Goal: Task Accomplishment & Management: Manage account settings

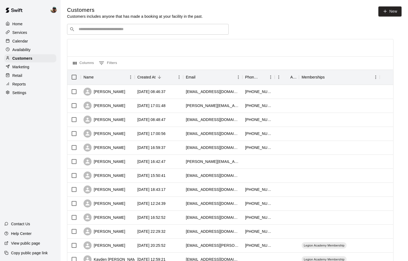
click at [30, 41] on div "Calendar" at bounding box center [30, 41] width 52 height 8
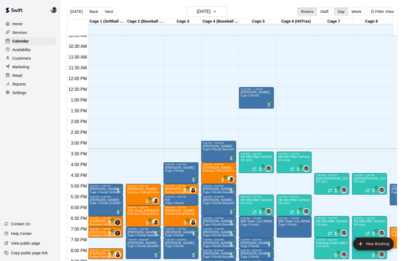
scroll to position [219, 0]
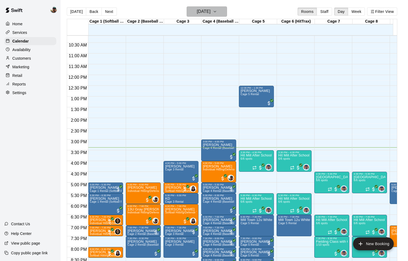
click at [217, 14] on icon "button" at bounding box center [215, 11] width 4 height 6
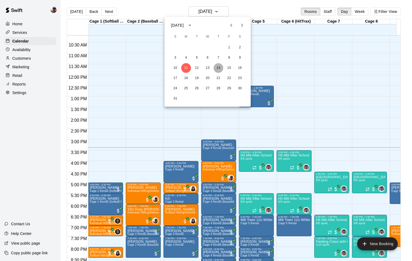
click at [220, 69] on button "14" at bounding box center [218, 68] width 10 height 10
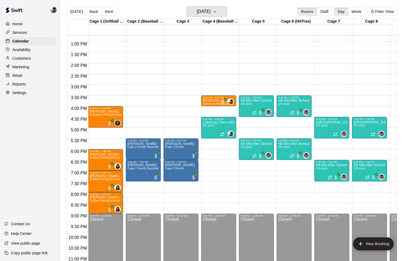
scroll to position [276, 0]
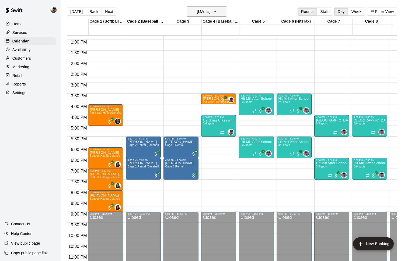
click at [210, 12] on h6 "[DATE]" at bounding box center [204, 12] width 14 height 8
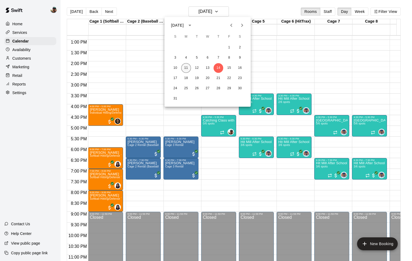
click at [186, 68] on button "11" at bounding box center [186, 68] width 10 height 10
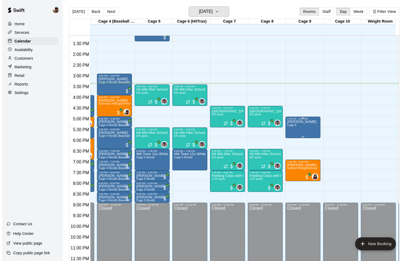
scroll to position [0, 115]
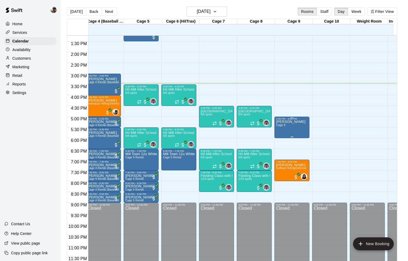
click at [293, 122] on p "[PERSON_NAME]" at bounding box center [290, 122] width 29 height 0
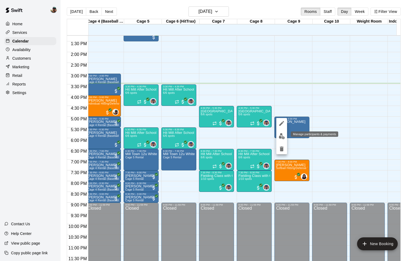
click at [280, 135] on img "edit" at bounding box center [281, 136] width 6 height 6
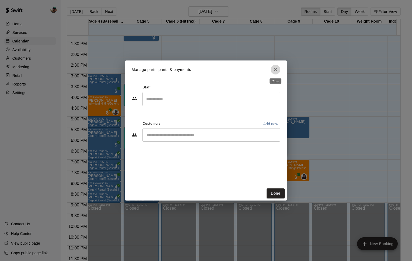
click at [275, 67] on button "Close" at bounding box center [275, 70] width 10 height 10
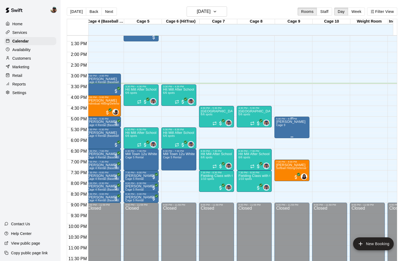
click at [298, 125] on div "[PERSON_NAME] Cage 9" at bounding box center [292, 250] width 32 height 261
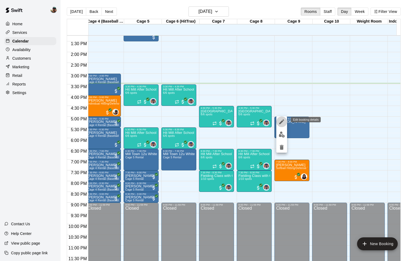
click at [279, 121] on icon "edit" at bounding box center [281, 122] width 6 height 6
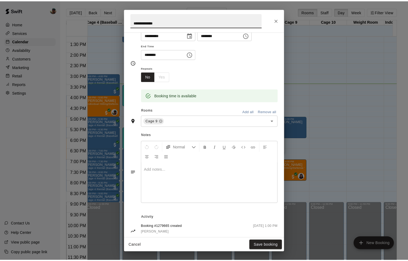
scroll to position [0, 0]
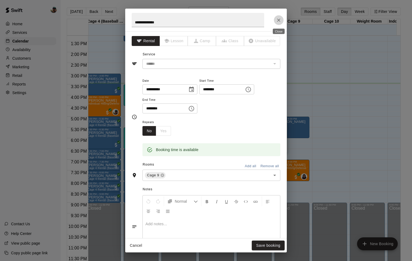
click at [278, 20] on icon "Close" at bounding box center [278, 19] width 5 height 5
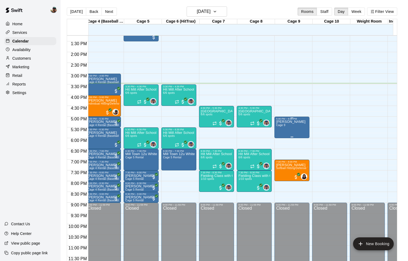
click at [298, 122] on div "[PERSON_NAME] Cage 9" at bounding box center [292, 250] width 32 height 261
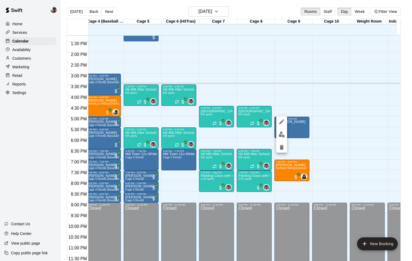
click at [348, 125] on div at bounding box center [206, 130] width 412 height 261
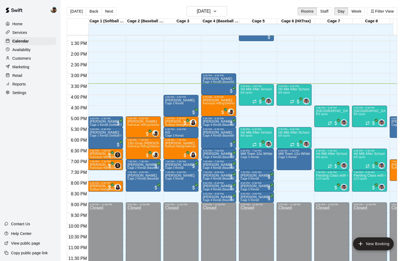
click at [20, 55] on div "Customers" at bounding box center [30, 58] width 52 height 8
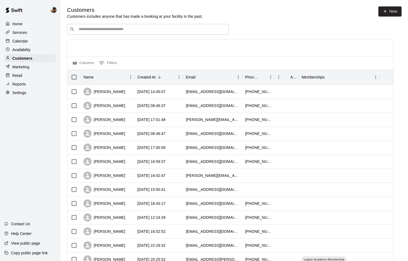
click at [129, 33] on div "​ ​" at bounding box center [147, 29] width 161 height 11
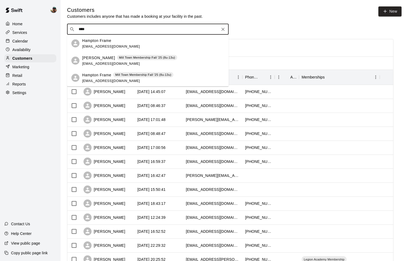
type input "****"
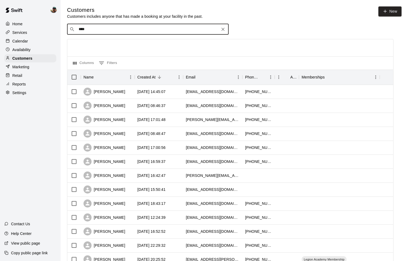
click at [32, 43] on div "Calendar" at bounding box center [30, 41] width 52 height 8
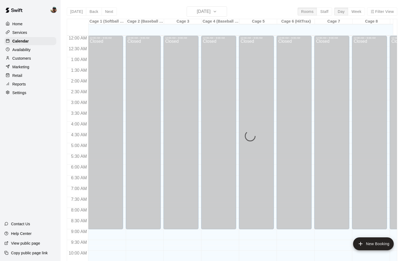
scroll to position [269, 0]
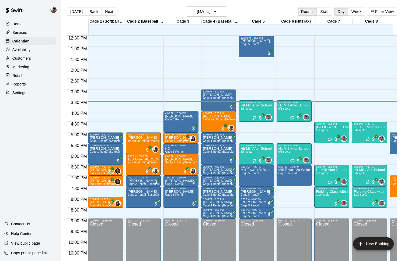
click at [257, 108] on div "Hit Mill After School Academy- Hitting 6/6 spots" at bounding box center [256, 234] width 32 height 261
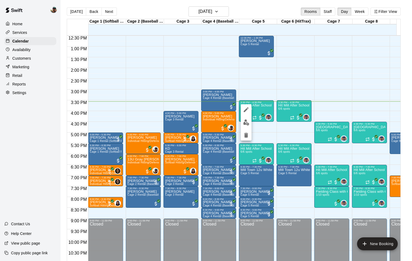
click at [171, 76] on div at bounding box center [206, 130] width 412 height 261
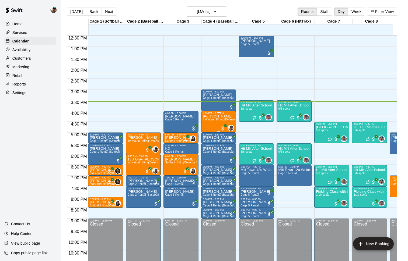
click at [217, 121] on span "Individual Hitting/Defense Training: 1 hour" at bounding box center [230, 119] width 54 height 3
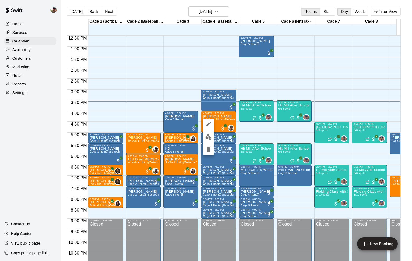
click at [256, 143] on div at bounding box center [206, 130] width 412 height 261
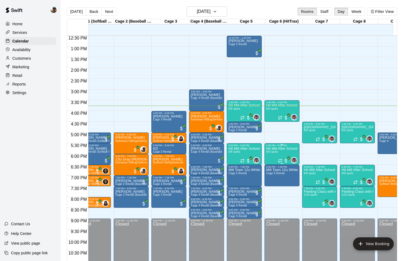
scroll to position [0, 3]
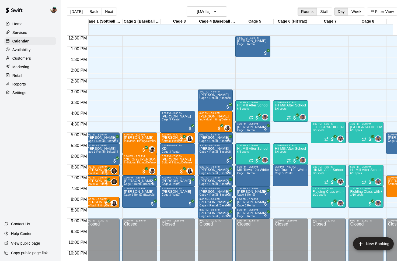
click at [111, 12] on button "Next" at bounding box center [108, 12] width 15 height 8
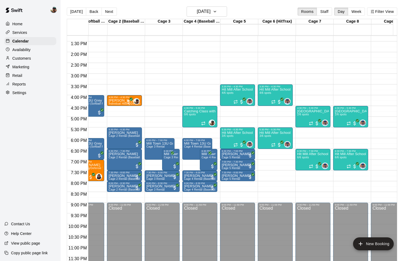
scroll to position [0, 11]
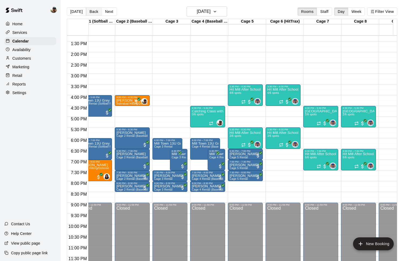
click at [92, 11] on button "Back" at bounding box center [94, 12] width 16 height 8
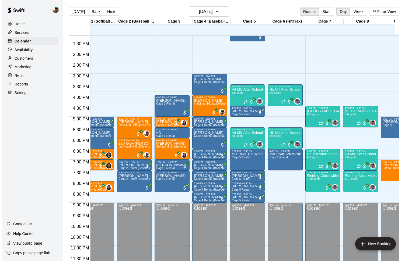
scroll to position [0, 0]
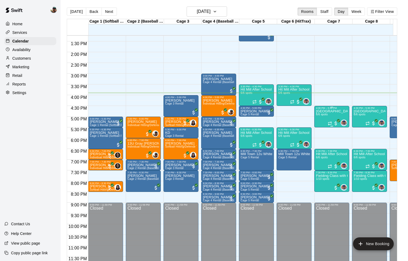
click at [323, 114] on span "6/6 spots" at bounding box center [322, 114] width 12 height 3
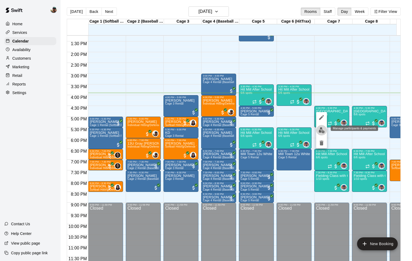
click at [323, 128] on img "edit" at bounding box center [321, 130] width 6 height 6
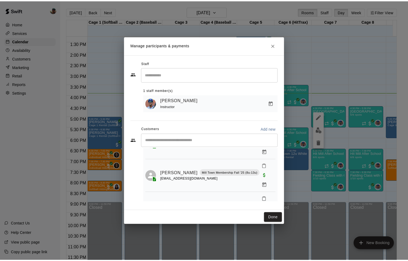
scroll to position [72, 0]
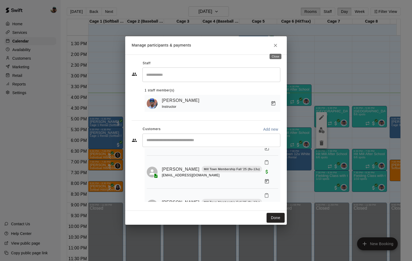
click at [275, 45] on icon "Close" at bounding box center [275, 45] width 3 height 3
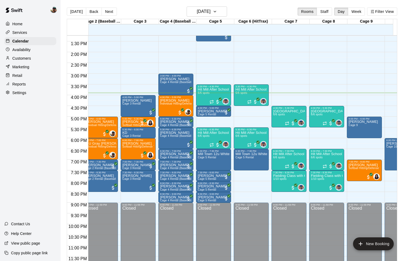
scroll to position [0, 43]
click at [23, 34] on p "Services" at bounding box center [19, 32] width 15 height 5
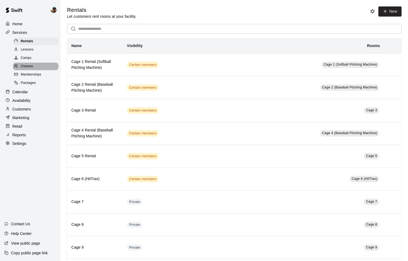
click at [34, 65] on div "Classes" at bounding box center [35, 67] width 45 height 8
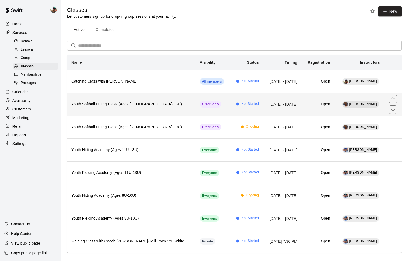
scroll to position [7, 0]
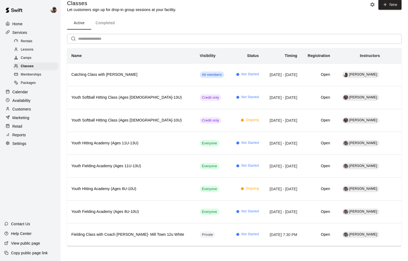
click at [27, 73] on span "Memberships" at bounding box center [31, 74] width 20 height 5
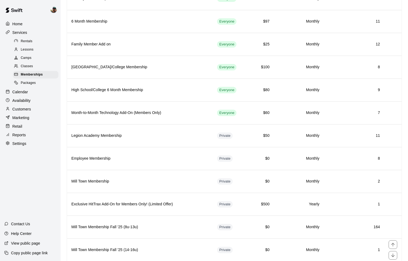
scroll to position [65, 0]
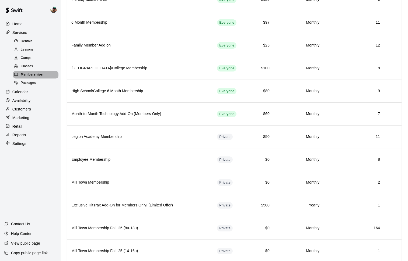
click at [30, 75] on span "Memberships" at bounding box center [32, 74] width 22 height 5
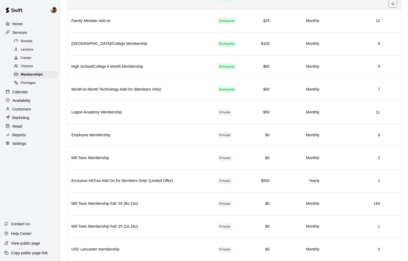
scroll to position [150, 0]
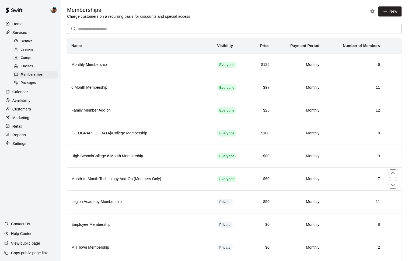
scroll to position [150, 0]
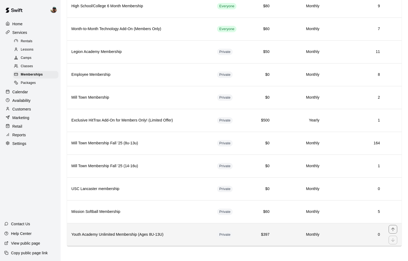
click at [130, 233] on h6 "Youth Academy Unlimited Membership (Ages 8U-13U)" at bounding box center [139, 235] width 137 height 6
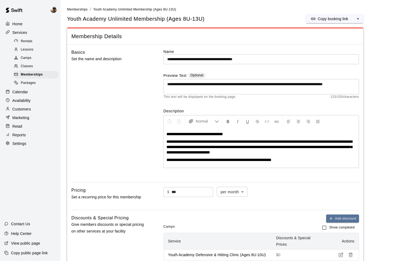
click at [155, 101] on div "**********" at bounding box center [214, 113] width 287 height 129
click at [156, 97] on div "**********" at bounding box center [214, 113] width 287 height 129
click at [19, 90] on p "Calendar" at bounding box center [20, 91] width 16 height 5
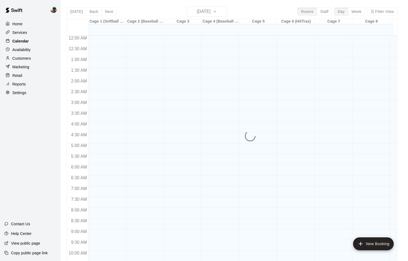
scroll to position [269, 0]
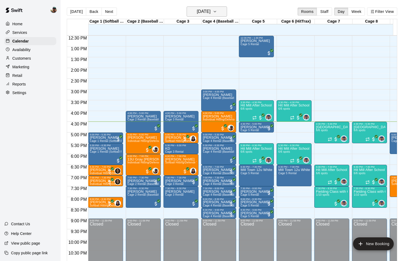
click at [220, 10] on button "[DATE]" at bounding box center [206, 11] width 40 height 10
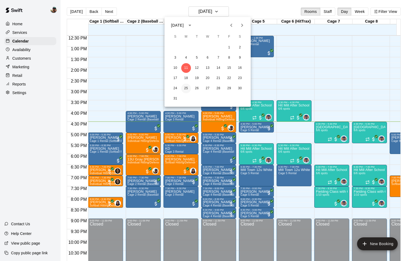
click at [185, 88] on button "25" at bounding box center [186, 89] width 10 height 10
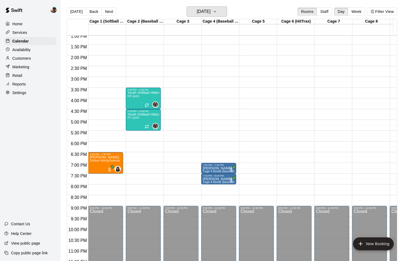
scroll to position [284, 0]
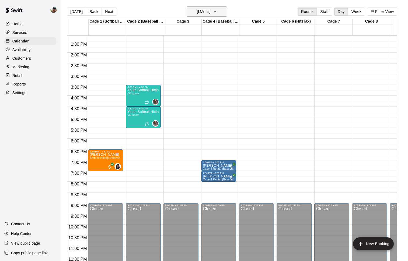
click at [202, 8] on h6 "Monday Aug 25" at bounding box center [204, 12] width 14 height 8
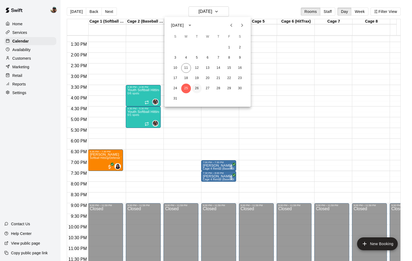
click at [196, 89] on button "26" at bounding box center [197, 89] width 10 height 10
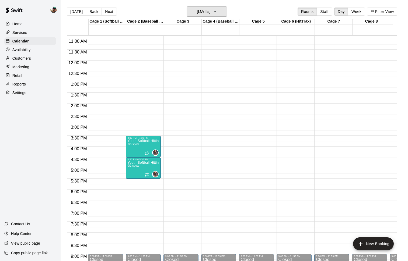
scroll to position [234, 0]
click at [205, 15] on h6 "Tuesday Aug 26" at bounding box center [204, 12] width 14 height 8
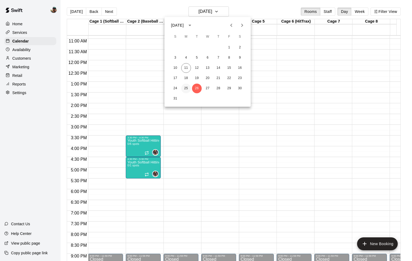
click at [187, 89] on button "25" at bounding box center [186, 89] width 10 height 10
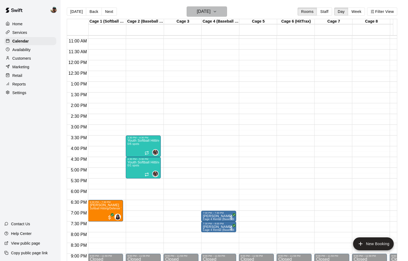
click at [197, 10] on h6 "Monday Aug 25" at bounding box center [204, 12] width 14 height 8
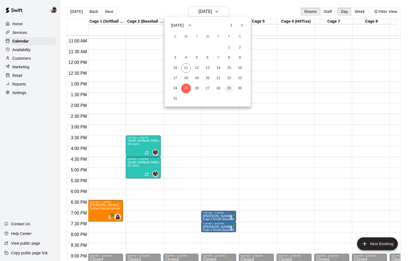
click at [230, 87] on button "29" at bounding box center [229, 89] width 10 height 10
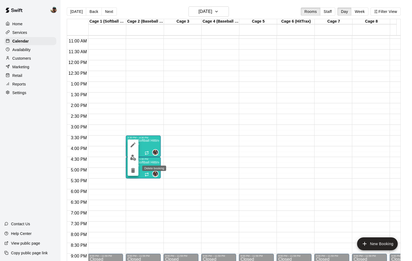
click at [131, 171] on icon "delete" at bounding box center [133, 170] width 6 height 6
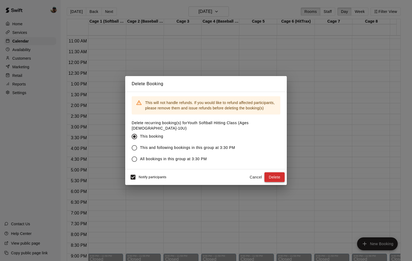
click at [270, 173] on button "Delete" at bounding box center [274, 177] width 20 height 10
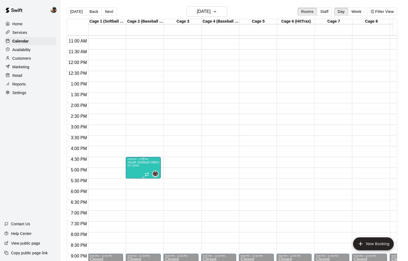
click at [141, 162] on p "Youth Softball Hitting Class (Ages [DEMOGRAPHIC_DATA]-13U)" at bounding box center [143, 162] width 32 height 0
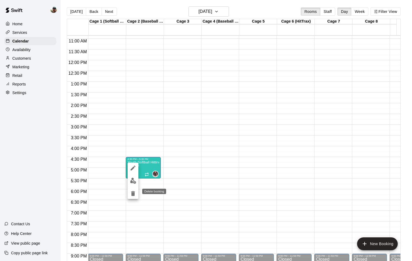
click at [134, 195] on icon "delete" at bounding box center [133, 193] width 4 height 5
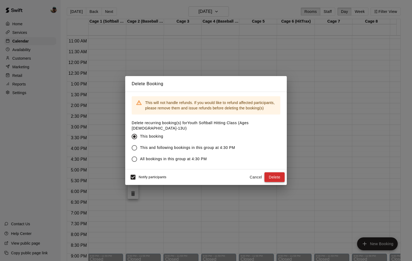
click at [275, 174] on button "Delete" at bounding box center [274, 177] width 20 height 10
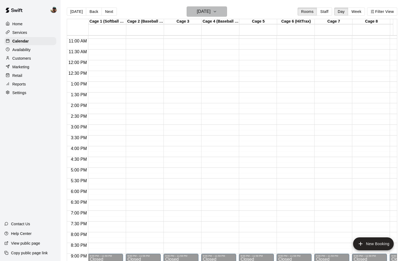
click at [210, 15] on h6 "Friday Aug 29" at bounding box center [204, 12] width 14 height 8
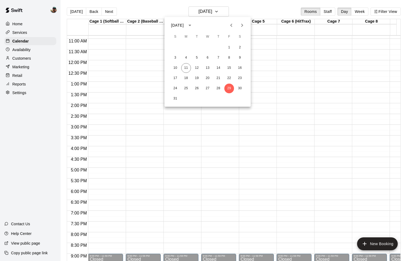
click at [222, 10] on div at bounding box center [206, 130] width 412 height 261
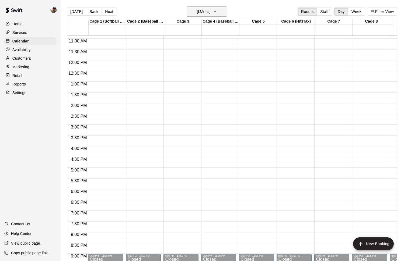
click at [198, 10] on h6 "Friday Aug 29" at bounding box center [204, 12] width 14 height 8
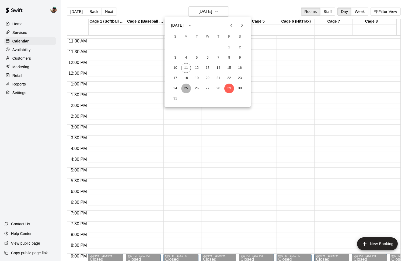
click at [186, 89] on button "25" at bounding box center [186, 89] width 10 height 10
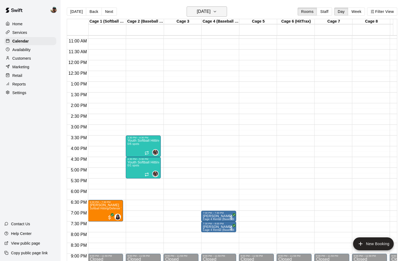
click at [199, 12] on h6 "Monday Aug 25" at bounding box center [204, 12] width 14 height 8
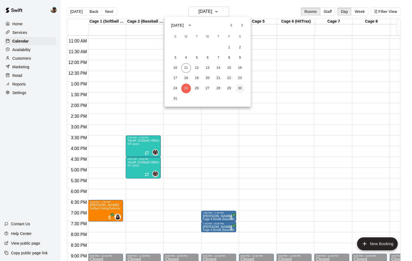
click at [238, 89] on button "30" at bounding box center [240, 89] width 10 height 10
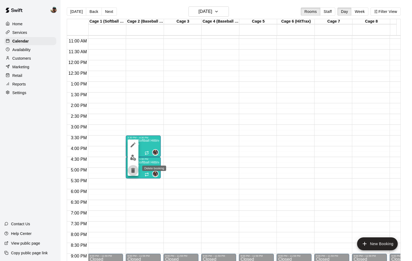
click at [131, 173] on icon "delete" at bounding box center [133, 170] width 6 height 6
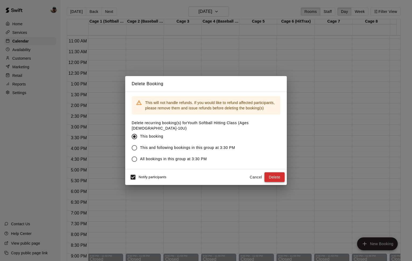
click at [272, 174] on button "Delete" at bounding box center [274, 177] width 20 height 10
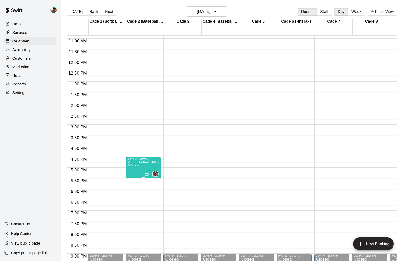
click at [139, 166] on span "0/1 spots" at bounding box center [133, 165] width 12 height 3
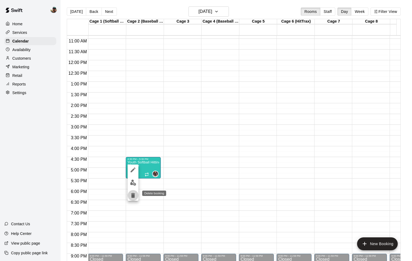
click at [132, 193] on icon "delete" at bounding box center [133, 195] width 6 height 6
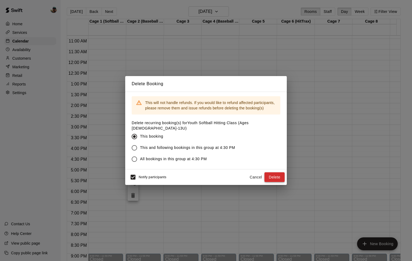
click at [267, 173] on button "Delete" at bounding box center [274, 177] width 20 height 10
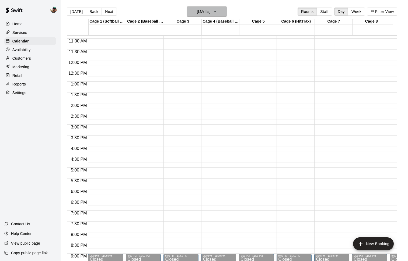
click at [204, 12] on h6 "Saturday Aug 30" at bounding box center [204, 12] width 14 height 8
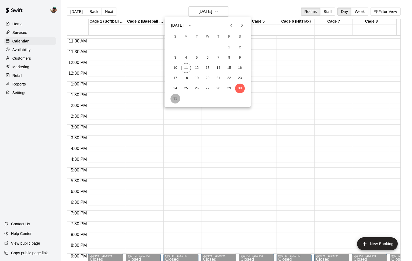
click at [176, 98] on button "31" at bounding box center [175, 99] width 10 height 10
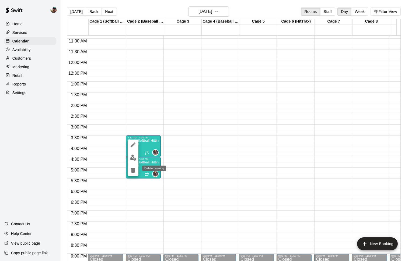
click at [135, 173] on icon "delete" at bounding box center [133, 170] width 6 height 6
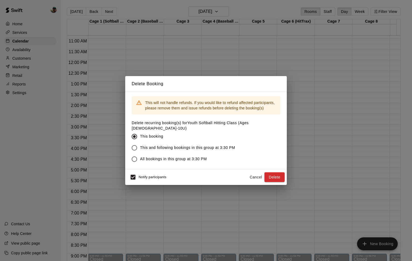
click at [251, 175] on button "Cancel" at bounding box center [255, 177] width 17 height 10
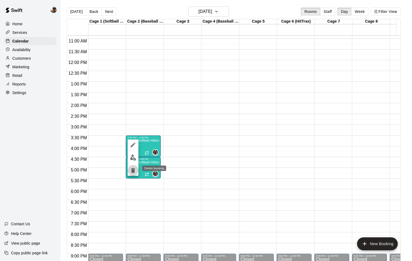
click at [133, 170] on icon "delete" at bounding box center [133, 170] width 4 height 5
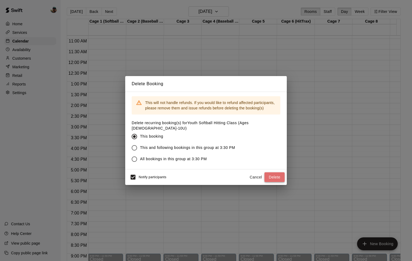
click at [271, 174] on button "Delete" at bounding box center [274, 177] width 20 height 10
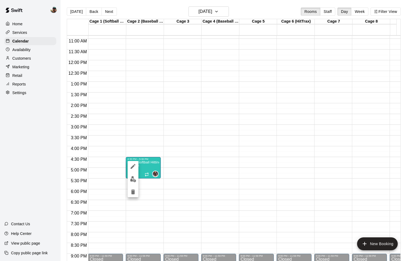
click at [133, 188] on button "delete" at bounding box center [133, 192] width 11 height 11
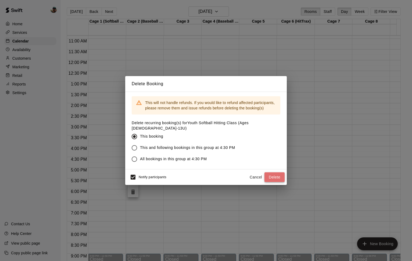
click at [276, 173] on button "Delete" at bounding box center [274, 177] width 20 height 10
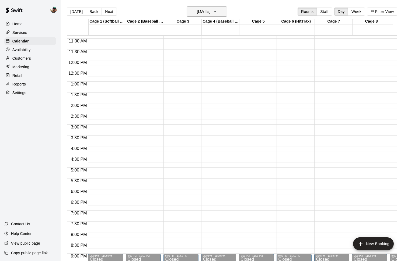
click at [206, 15] on h6 "Sunday Aug 31" at bounding box center [204, 12] width 14 height 8
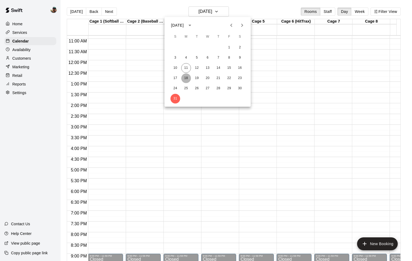
click at [186, 78] on button "18" at bounding box center [186, 78] width 10 height 10
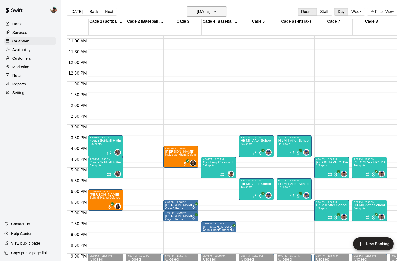
click at [206, 15] on h6 "Monday Aug 18" at bounding box center [204, 12] width 14 height 8
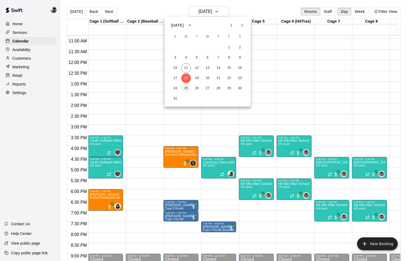
click at [185, 88] on button "25" at bounding box center [186, 89] width 10 height 10
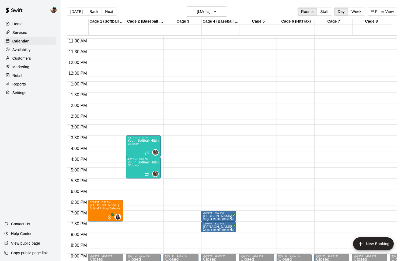
click at [174, 138] on div "12:00 AM – 9:00 AM Closed 9:00 PM – 11:59 PM Closed" at bounding box center [180, 60] width 35 height 516
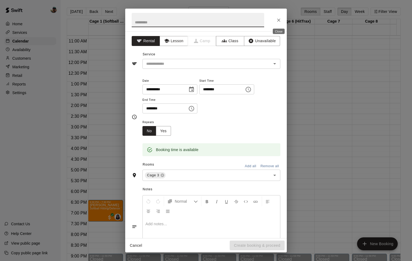
click at [278, 19] on icon "Close" at bounding box center [278, 19] width 5 height 5
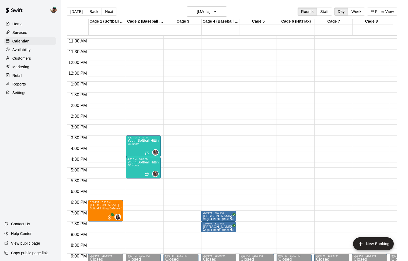
click at [62, 69] on main "Today Back Next Monday Aug 25 Rooms Staff Day Week Filter View Cage 1 (Softball…" at bounding box center [234, 135] width 347 height 270
click at [26, 32] on p "Services" at bounding box center [19, 32] width 15 height 5
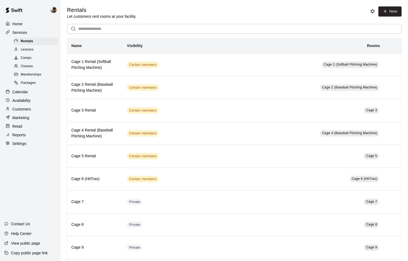
click at [29, 75] on span "Memberships" at bounding box center [31, 74] width 20 height 5
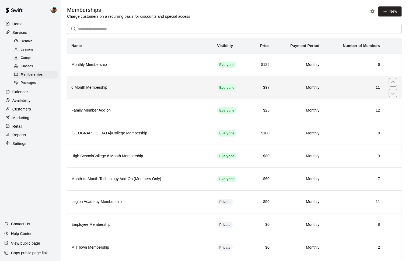
scroll to position [150, 0]
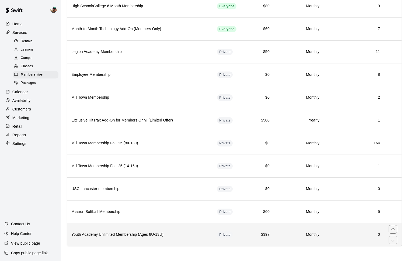
click at [142, 238] on th "Youth Academy Unlimited Membership (Ages 8U-13U)" at bounding box center [140, 234] width 146 height 23
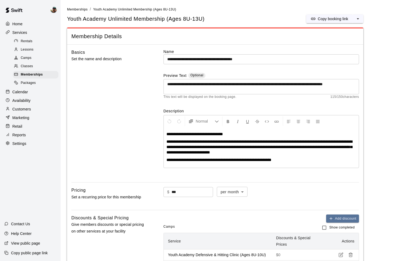
click at [28, 91] on p "Calendar" at bounding box center [20, 91] width 16 height 5
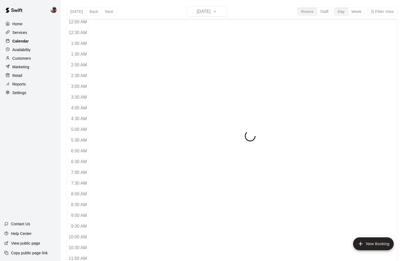
scroll to position [269, 0]
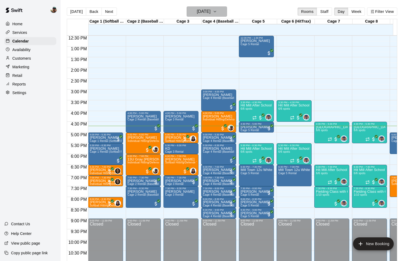
click at [217, 11] on icon "button" at bounding box center [215, 11] width 4 height 6
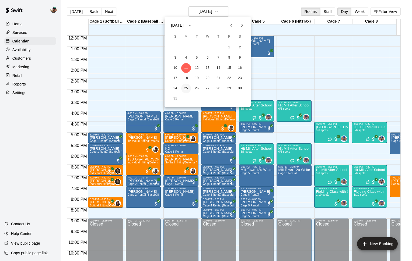
click at [186, 88] on button "25" at bounding box center [186, 89] width 10 height 10
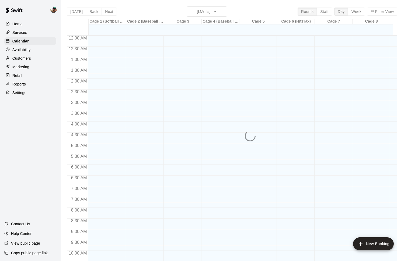
scroll to position [269, 0]
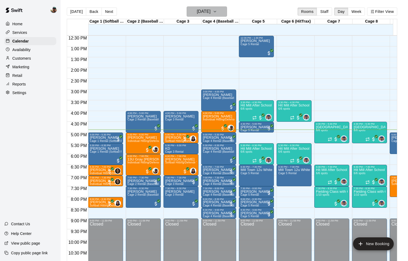
click at [206, 8] on h6 "[DATE]" at bounding box center [204, 12] width 14 height 8
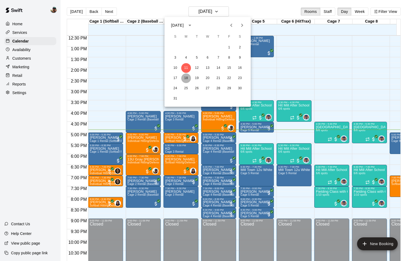
click at [187, 79] on button "18" at bounding box center [186, 78] width 10 height 10
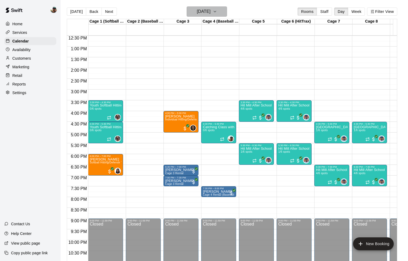
click at [206, 11] on h6 "Monday Aug 18" at bounding box center [204, 12] width 14 height 8
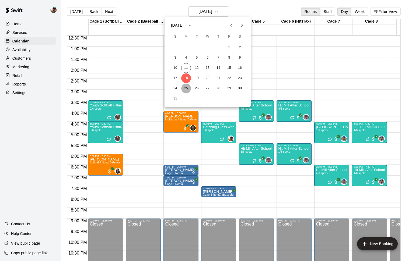
click at [187, 90] on button "25" at bounding box center [186, 89] width 10 height 10
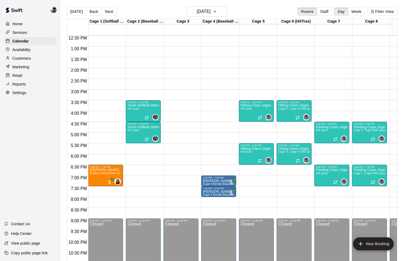
click at [21, 33] on p "Services" at bounding box center [19, 32] width 15 height 5
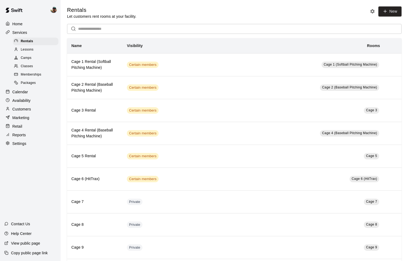
click at [36, 65] on div "Classes" at bounding box center [35, 67] width 45 height 8
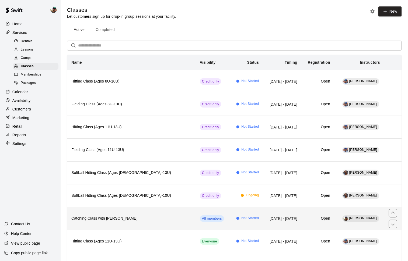
click at [154, 218] on h6 "Catching Class with [PERSON_NAME]" at bounding box center [131, 219] width 120 height 6
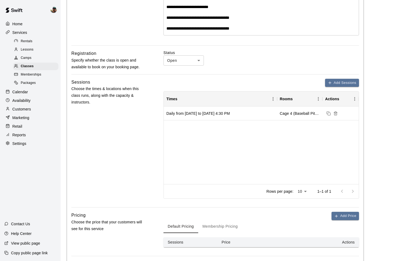
scroll to position [162, 0]
